Goal: Download file/media

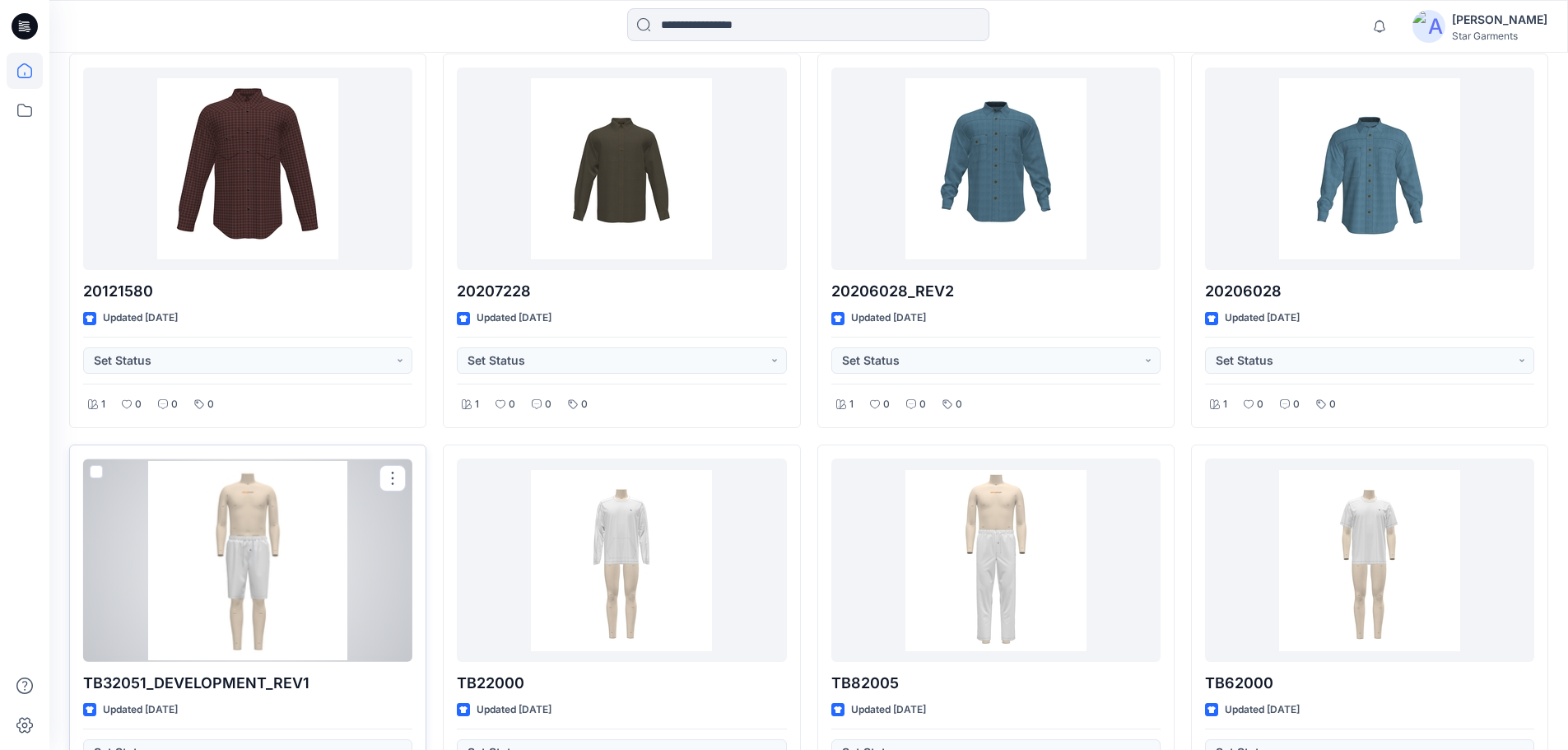
scroll to position [13514, 0]
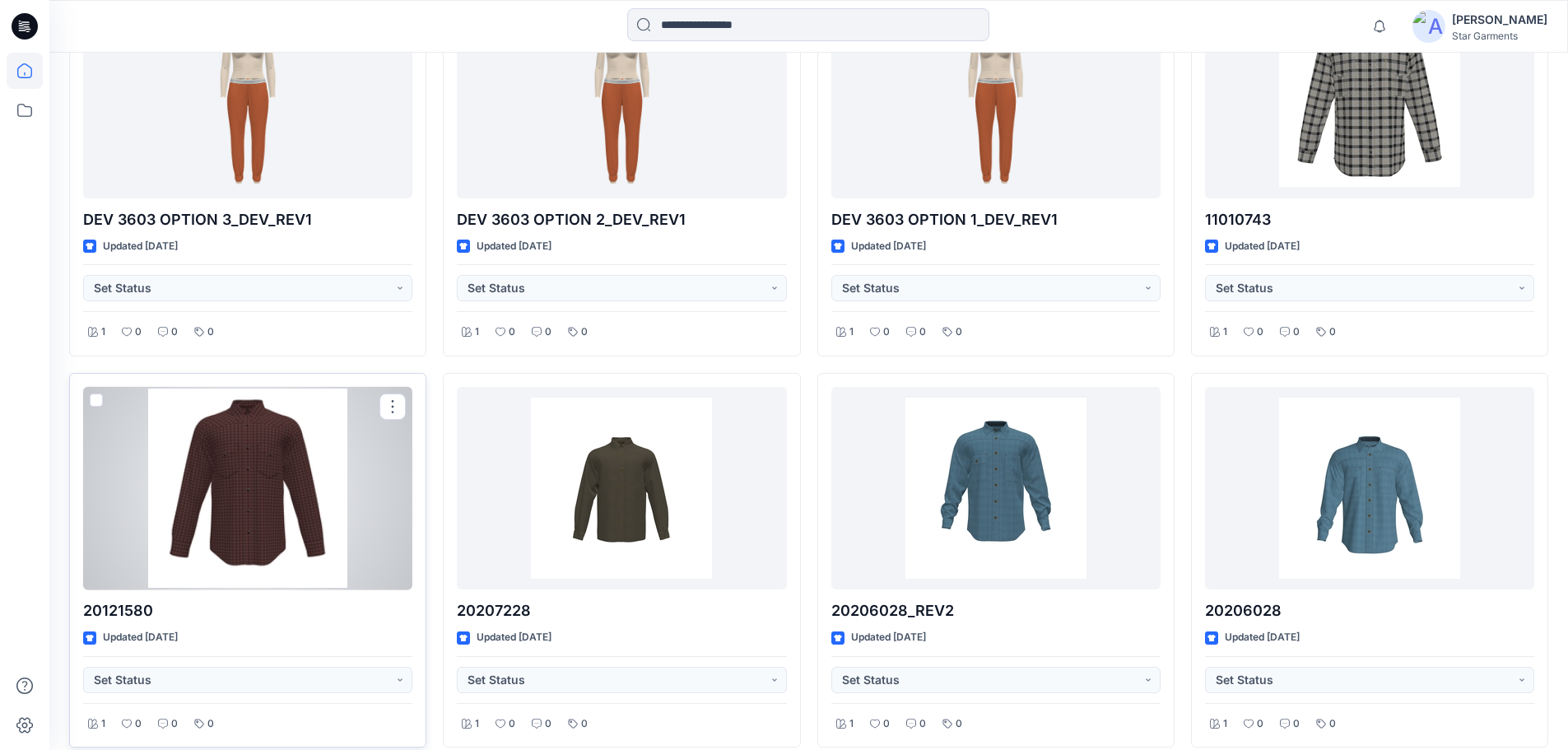
click at [310, 507] on div at bounding box center [247, 488] width 329 height 203
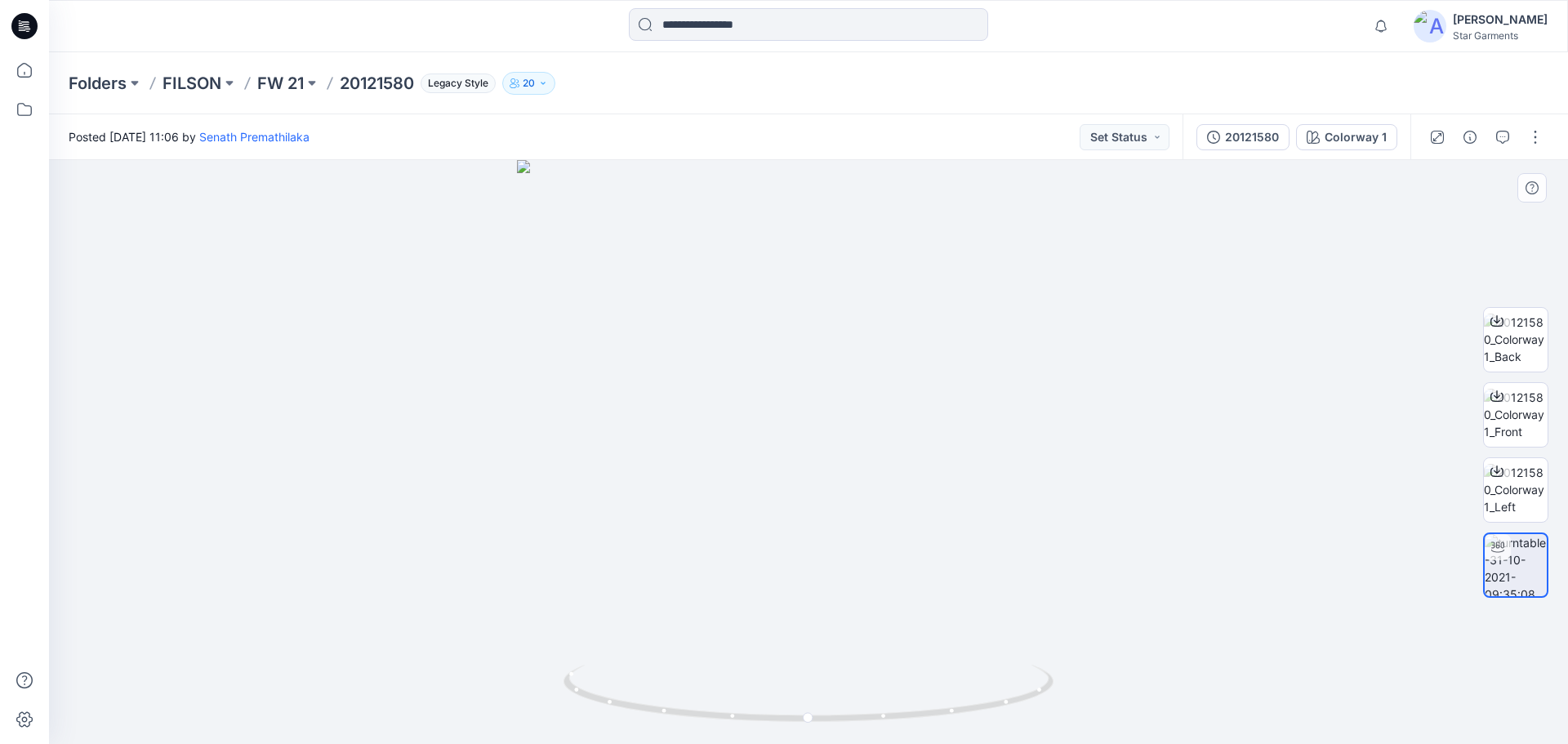
click at [1315, 374] on div at bounding box center [809, 452] width 1519 height 584
click at [1260, 153] on div "20121580 Colorway 1" at bounding box center [1296, 137] width 228 height 46
click at [1252, 144] on div "20121580" at bounding box center [1252, 138] width 54 height 18
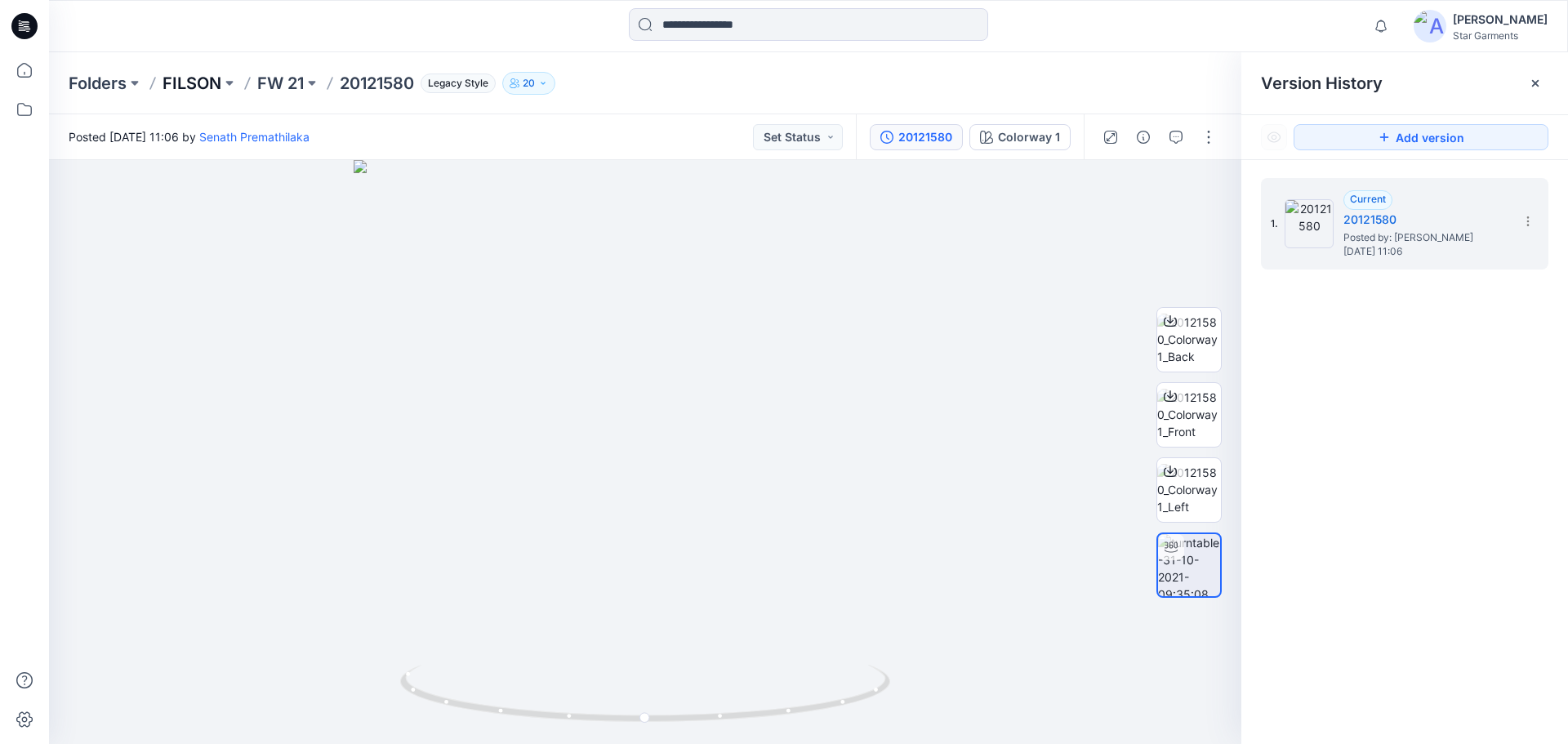
click at [187, 90] on p "FILSON" at bounding box center [191, 83] width 58 height 23
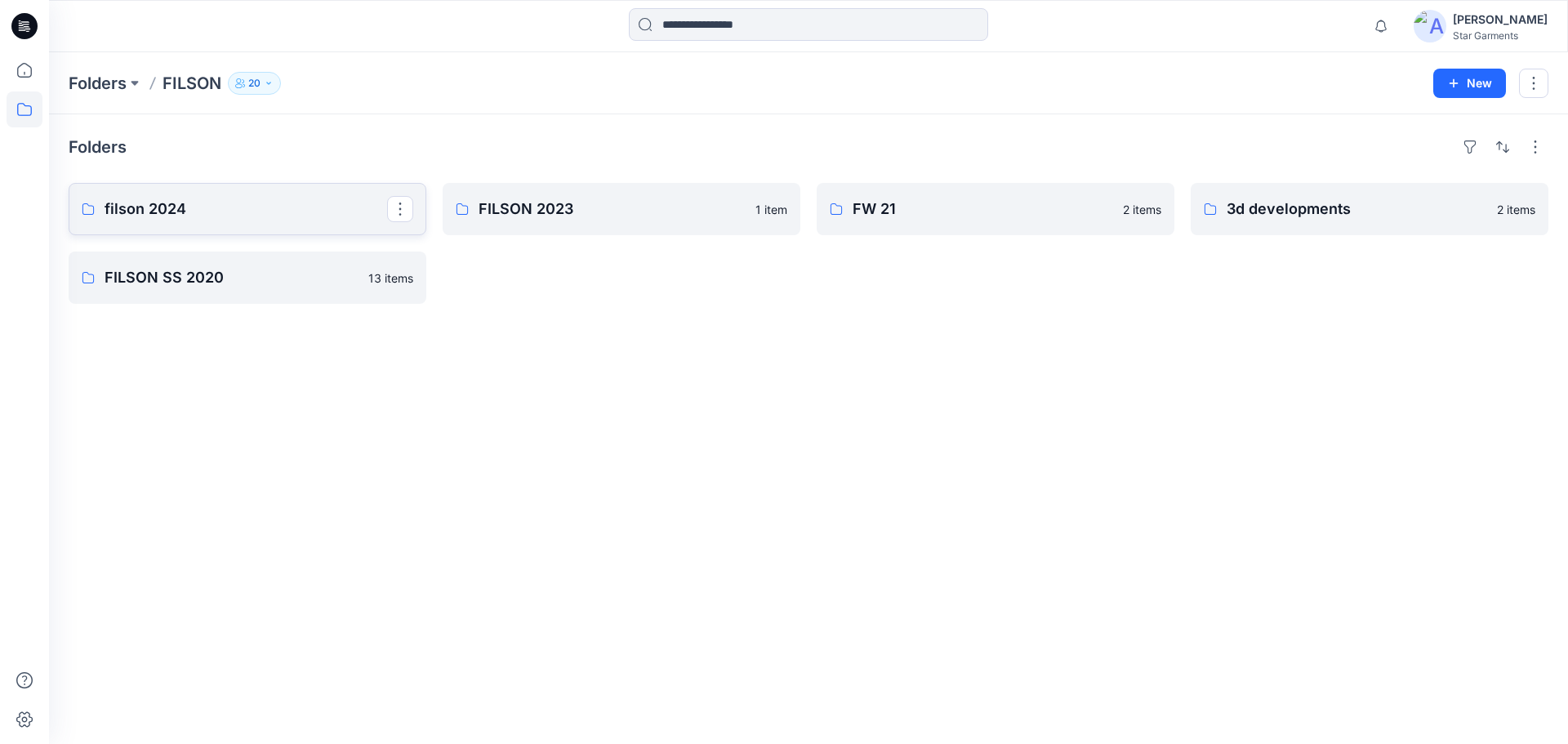
click at [336, 202] on p "filson 2024" at bounding box center [246, 209] width 283 height 23
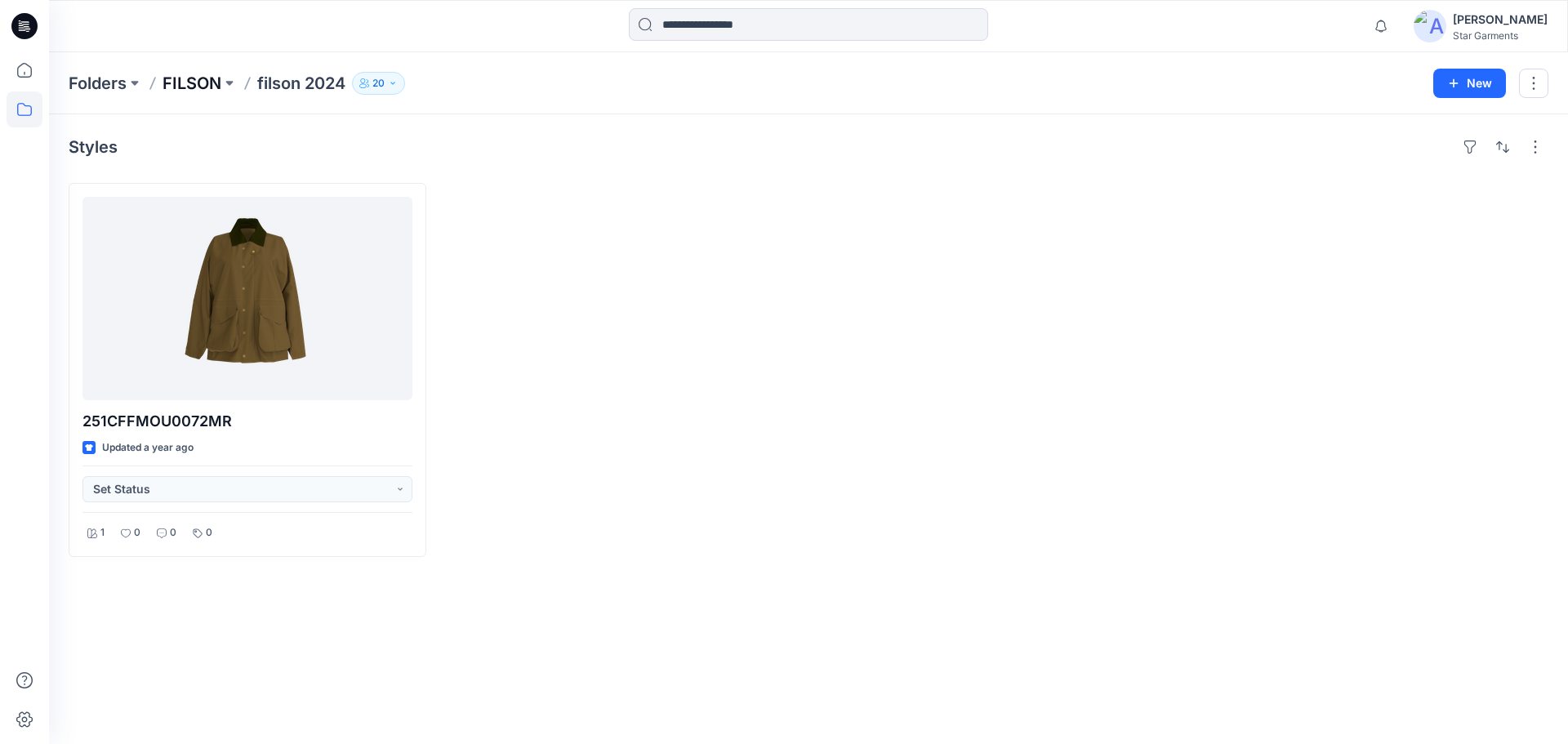
click at [208, 81] on p "FILSON" at bounding box center [191, 83] width 58 height 23
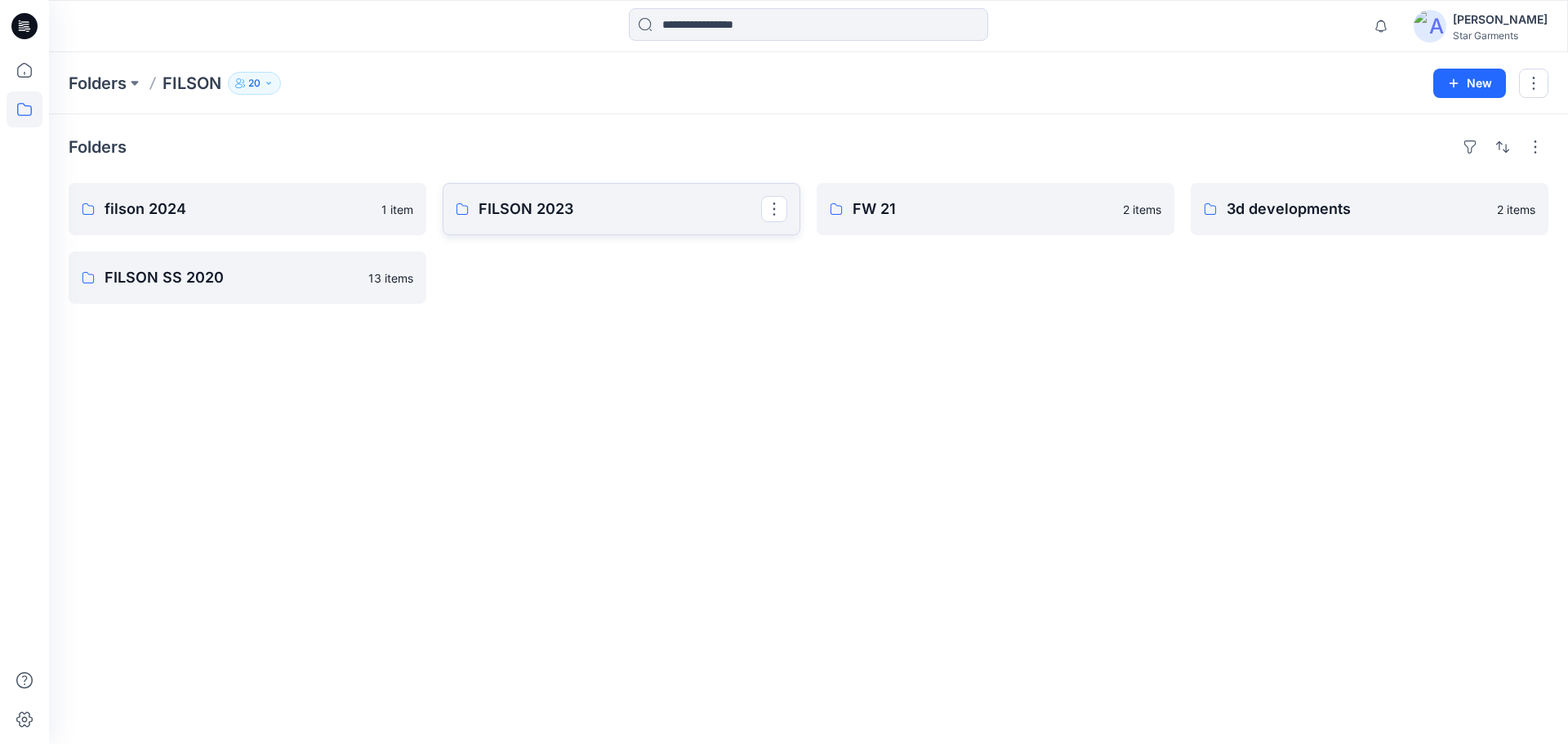
click at [561, 214] on p "FILSON 2023" at bounding box center [620, 209] width 283 height 23
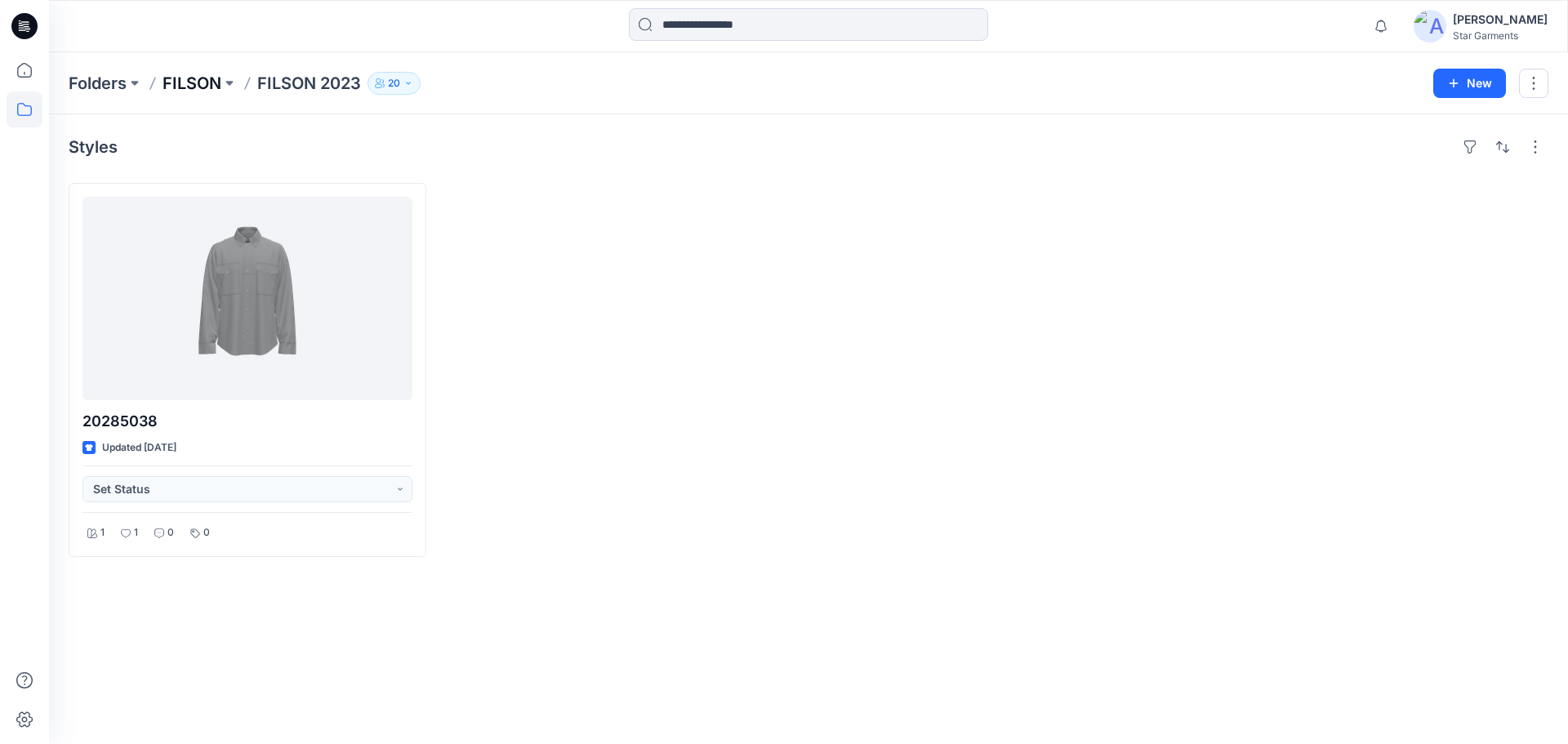
click at [206, 87] on p "FILSON" at bounding box center [191, 83] width 58 height 23
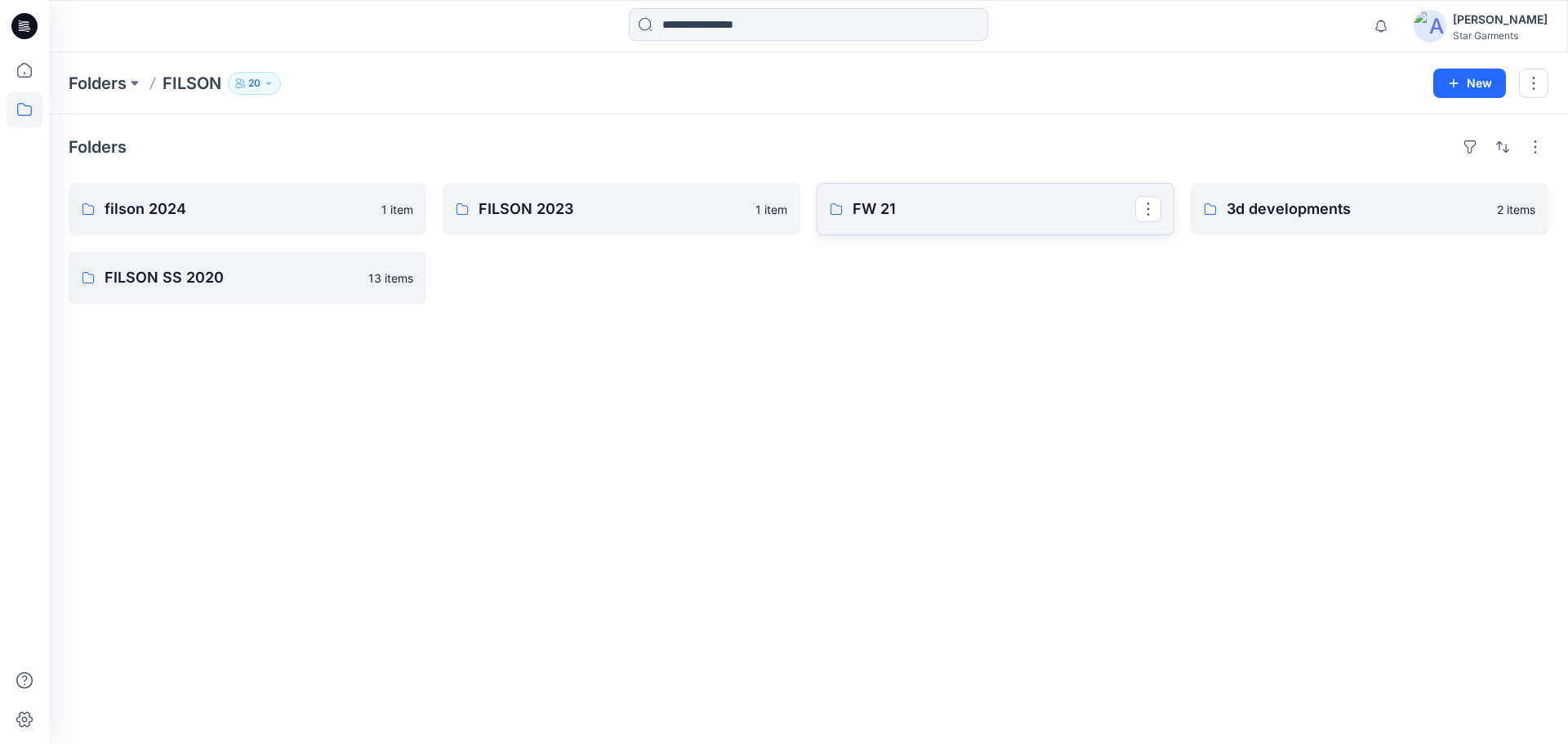
click at [977, 212] on p "FW 21" at bounding box center [994, 209] width 283 height 23
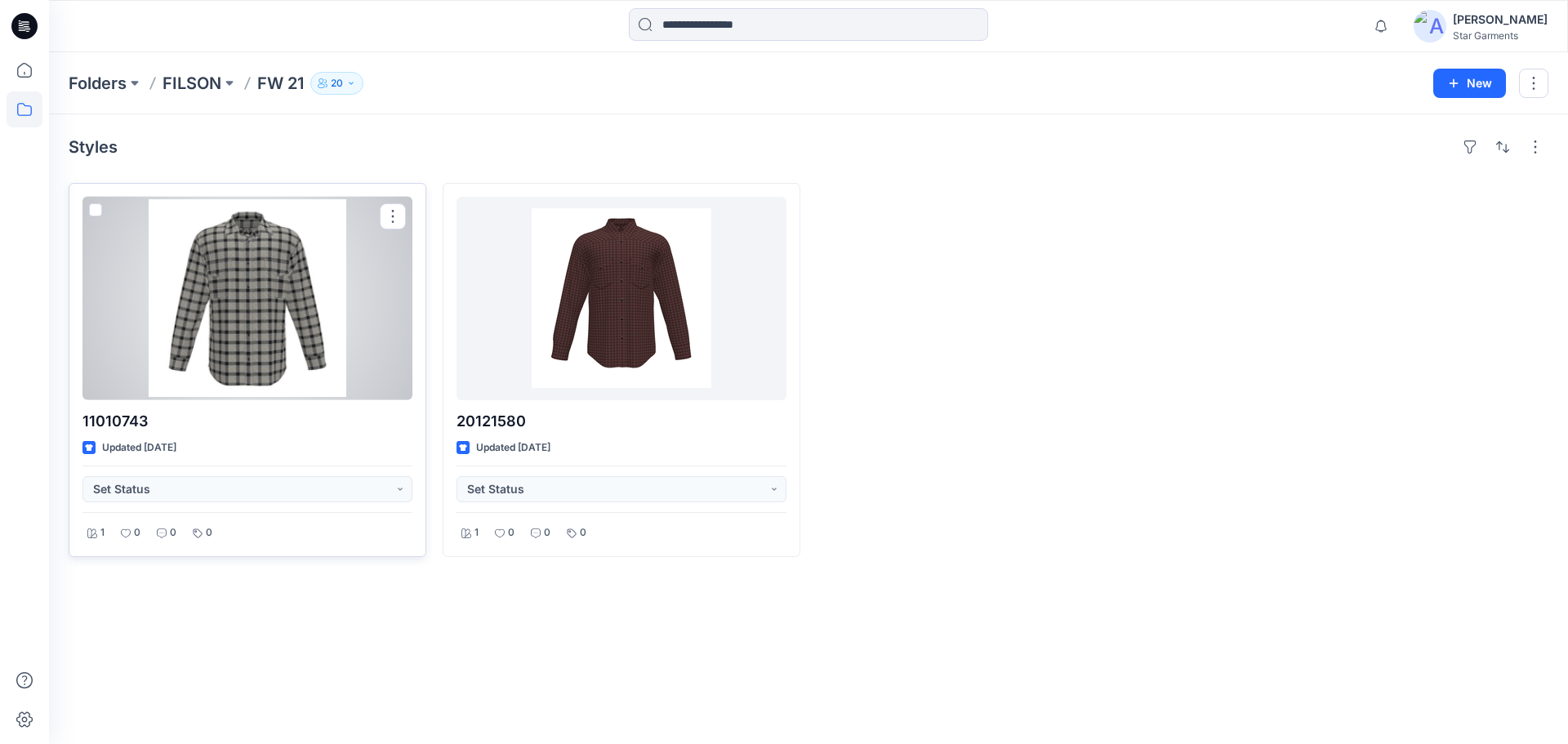
click at [343, 330] on div at bounding box center [247, 298] width 330 height 203
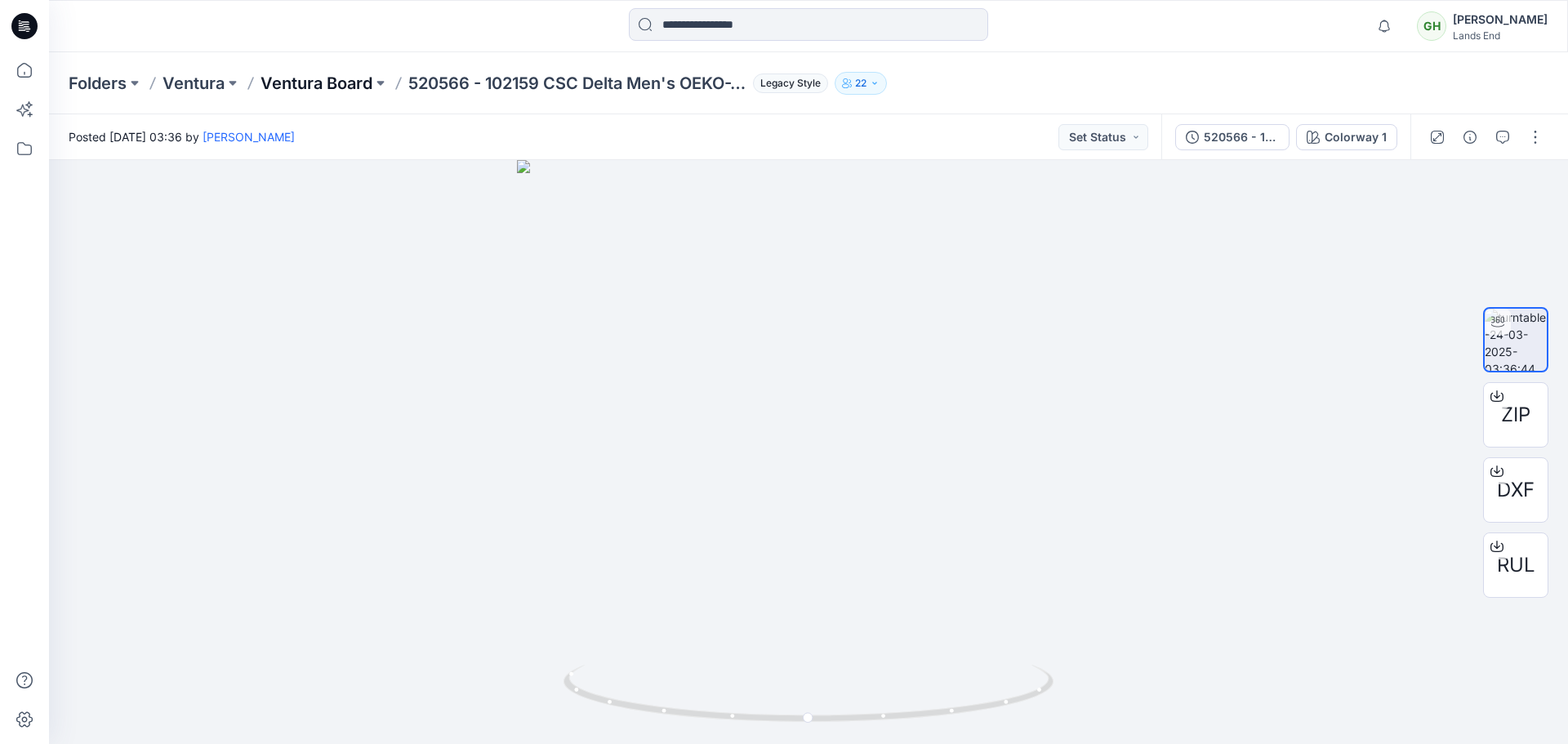
click at [301, 94] on p "Ventura Board" at bounding box center [316, 83] width 112 height 23
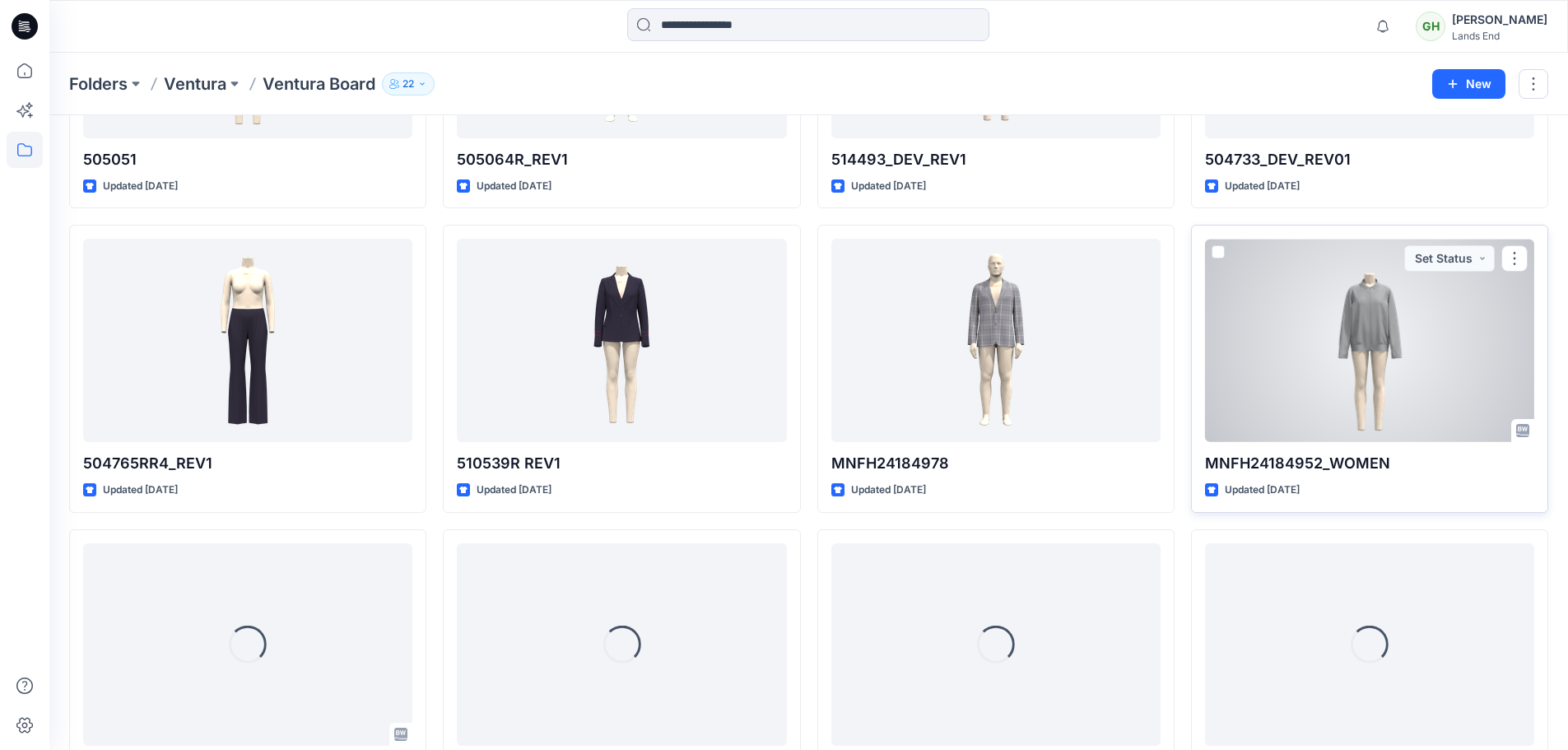
scroll to position [6957, 0]
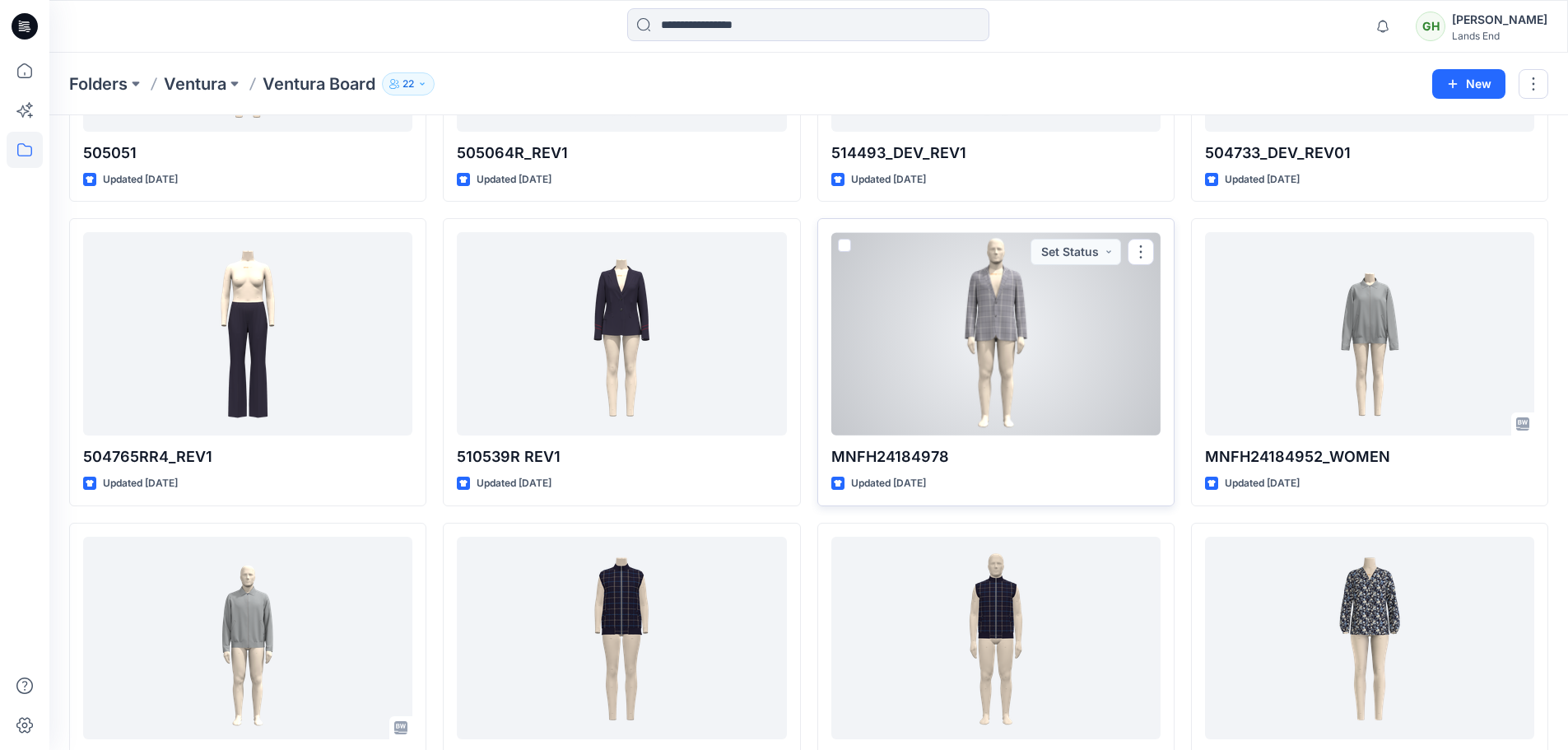
click at [991, 388] on div at bounding box center [996, 334] width 329 height 203
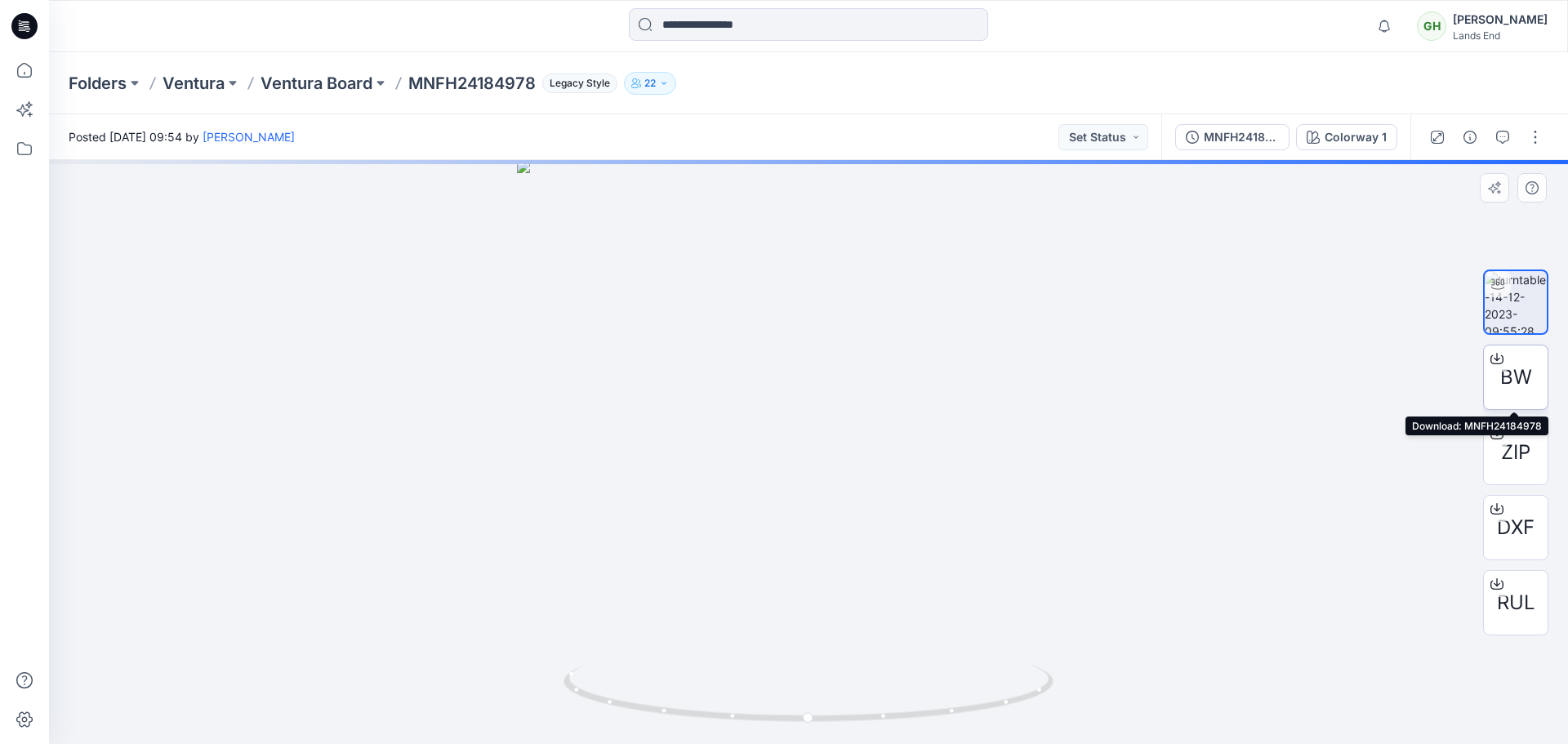
click at [1518, 367] on span "BW" at bounding box center [1516, 377] width 32 height 29
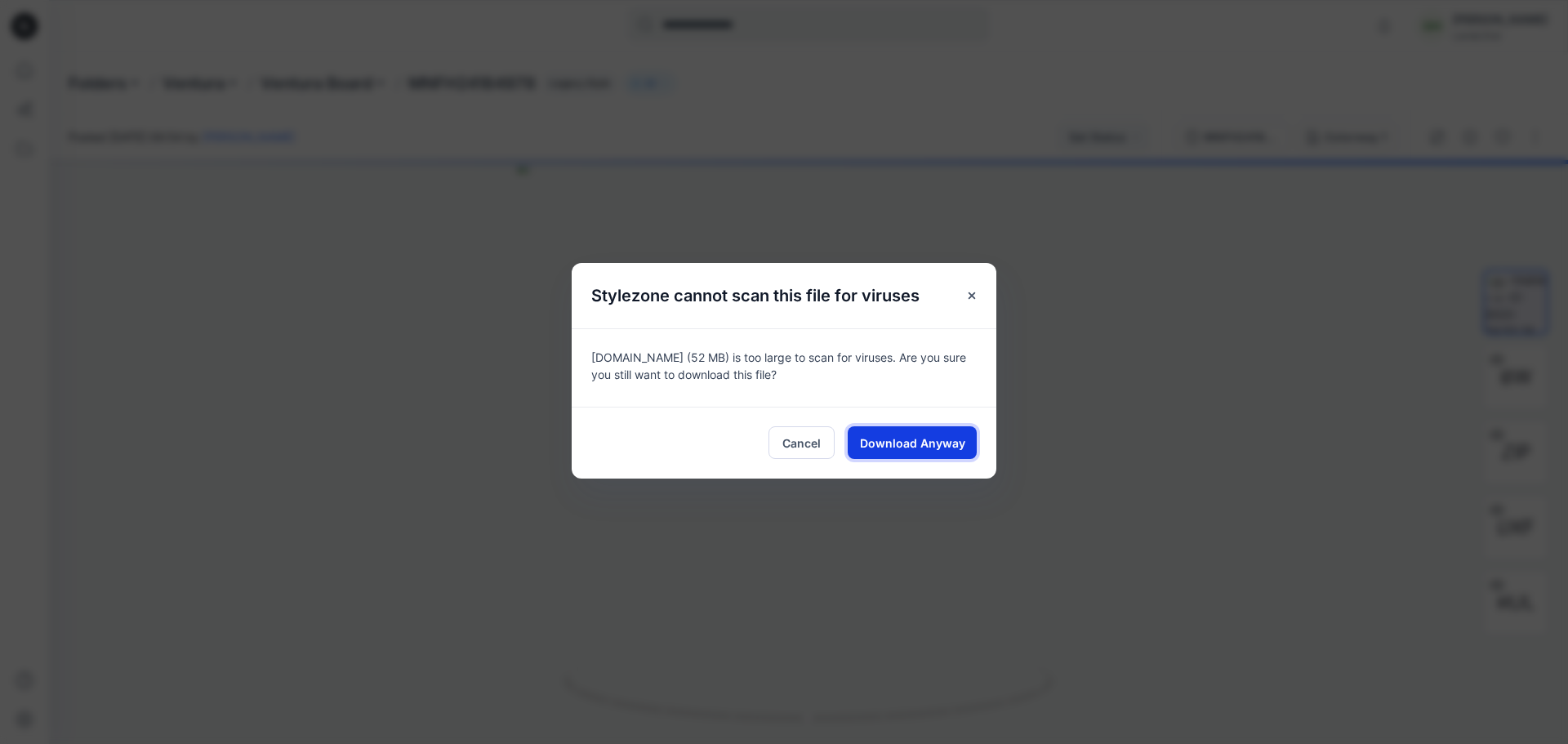
click at [927, 439] on span "Download Anyway" at bounding box center [913, 443] width 106 height 17
